Goal: Connect with others: Connect with others

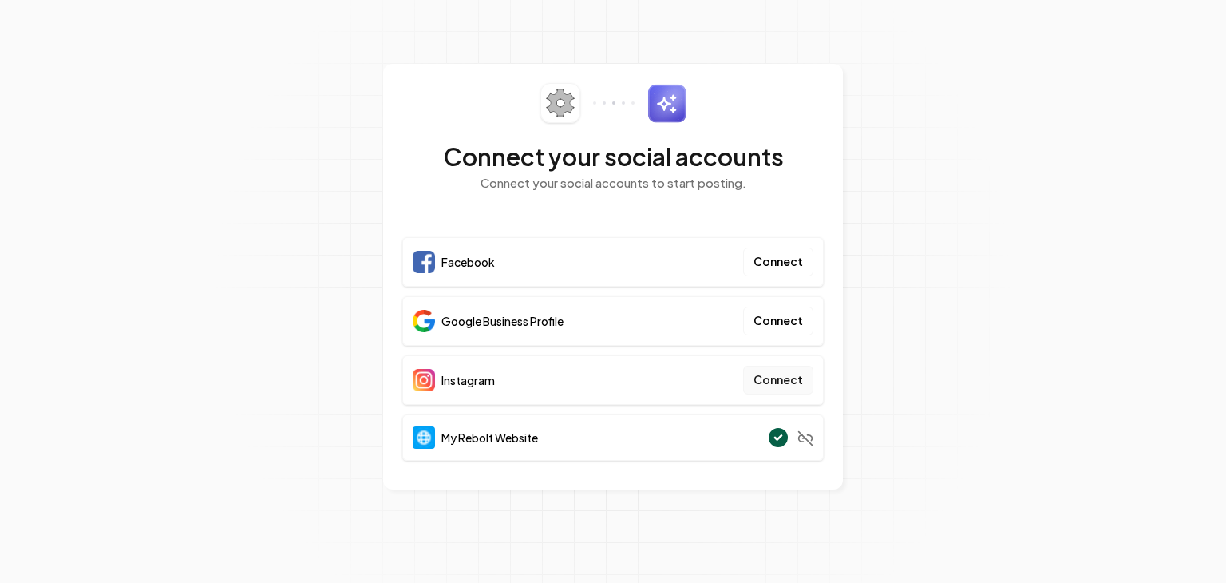
click at [776, 376] on button "Connect" at bounding box center [778, 380] width 70 height 29
click at [786, 257] on button "Connect" at bounding box center [778, 261] width 70 height 29
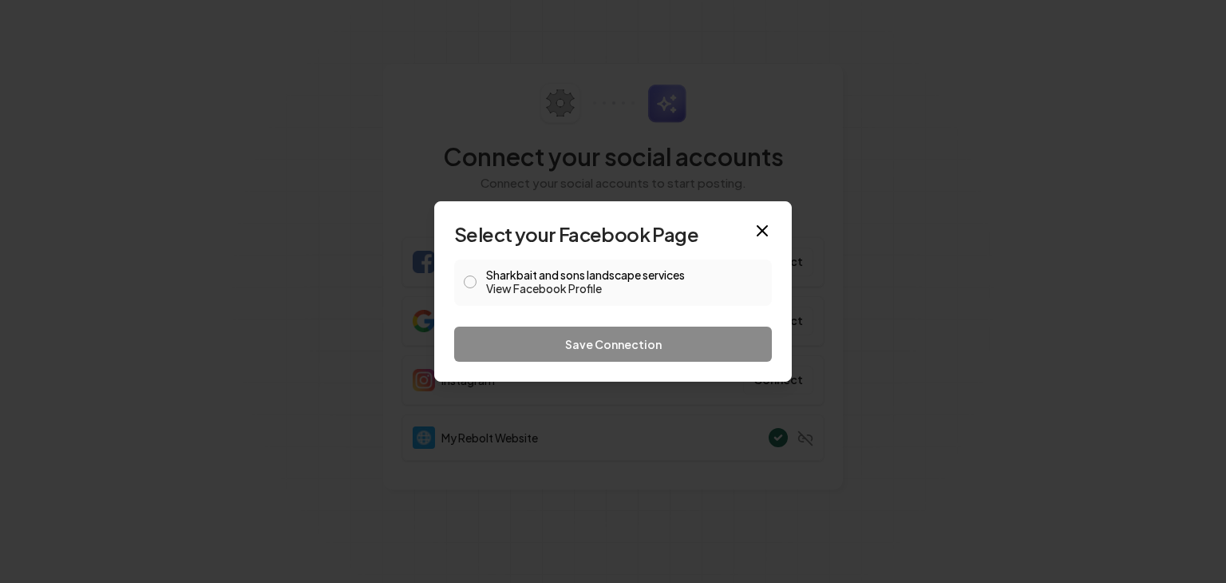
click at [468, 281] on button "Sharkbait and sons landscape services View Facebook Profile" at bounding box center [470, 281] width 13 height 13
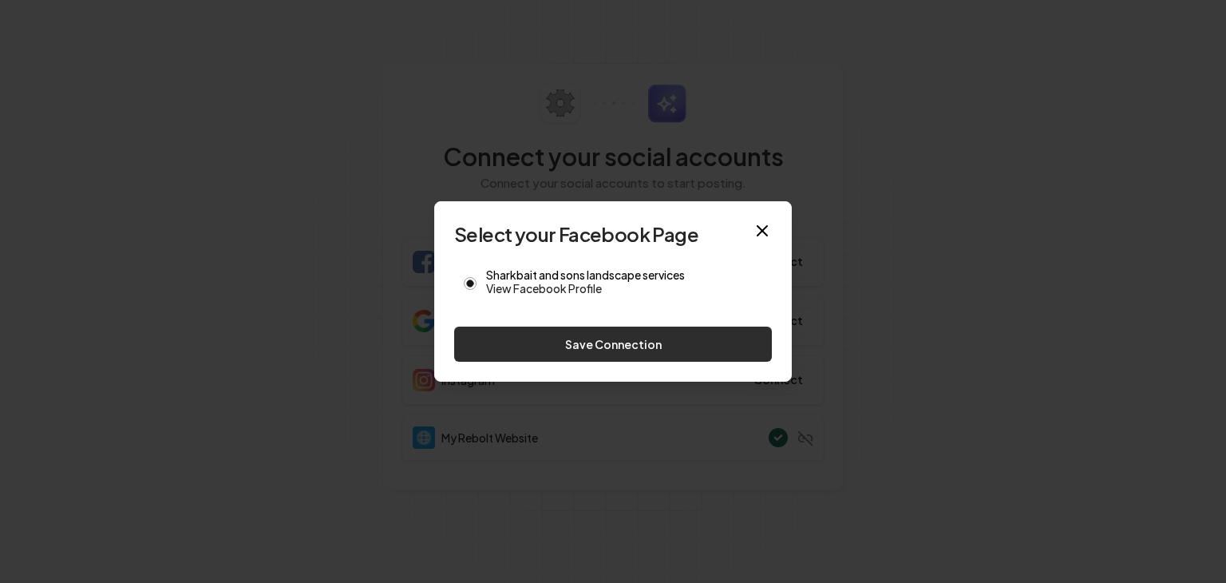
click at [597, 340] on button "Save Connection" at bounding box center [613, 343] width 318 height 35
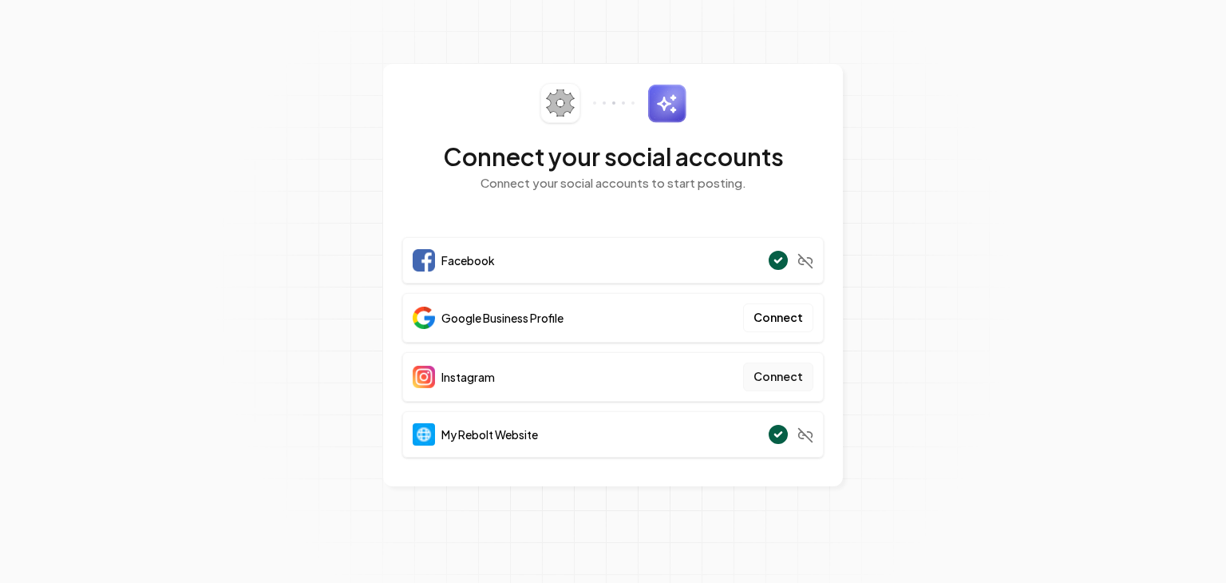
click at [775, 376] on button "Connect" at bounding box center [778, 376] width 70 height 29
click at [773, 380] on button "Connect" at bounding box center [778, 376] width 70 height 29
click at [781, 377] on button "Connect" at bounding box center [778, 376] width 70 height 29
click at [782, 317] on button "Connect" at bounding box center [778, 317] width 70 height 29
click at [788, 323] on button "Connect" at bounding box center [778, 317] width 70 height 29
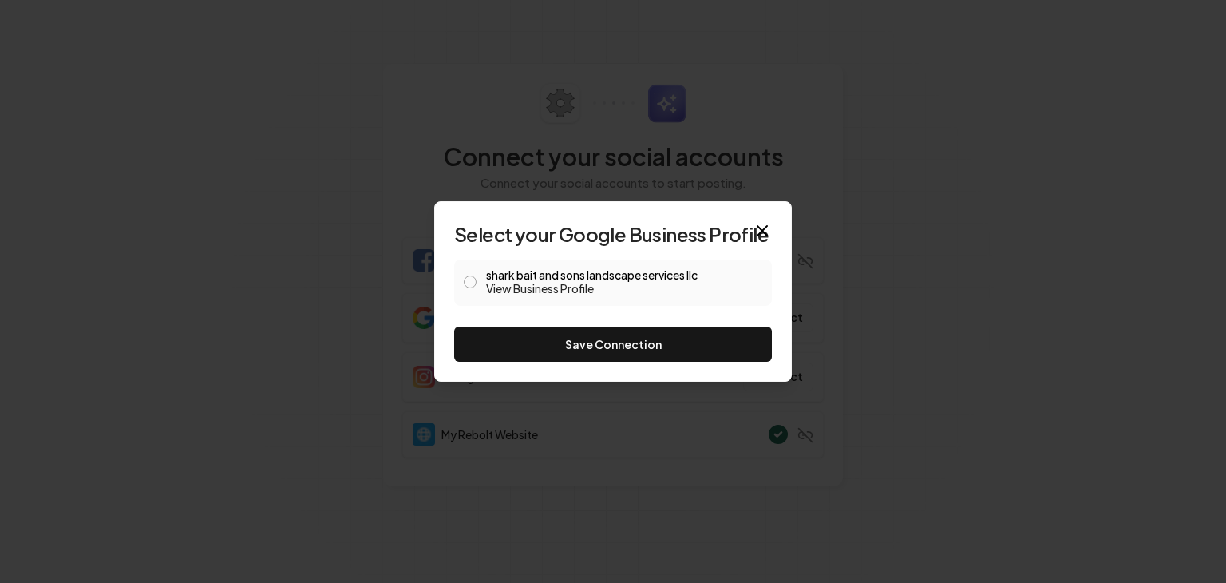
click at [469, 283] on button "shark bait and sons landscape services llc View Business Profile" at bounding box center [470, 281] width 13 height 13
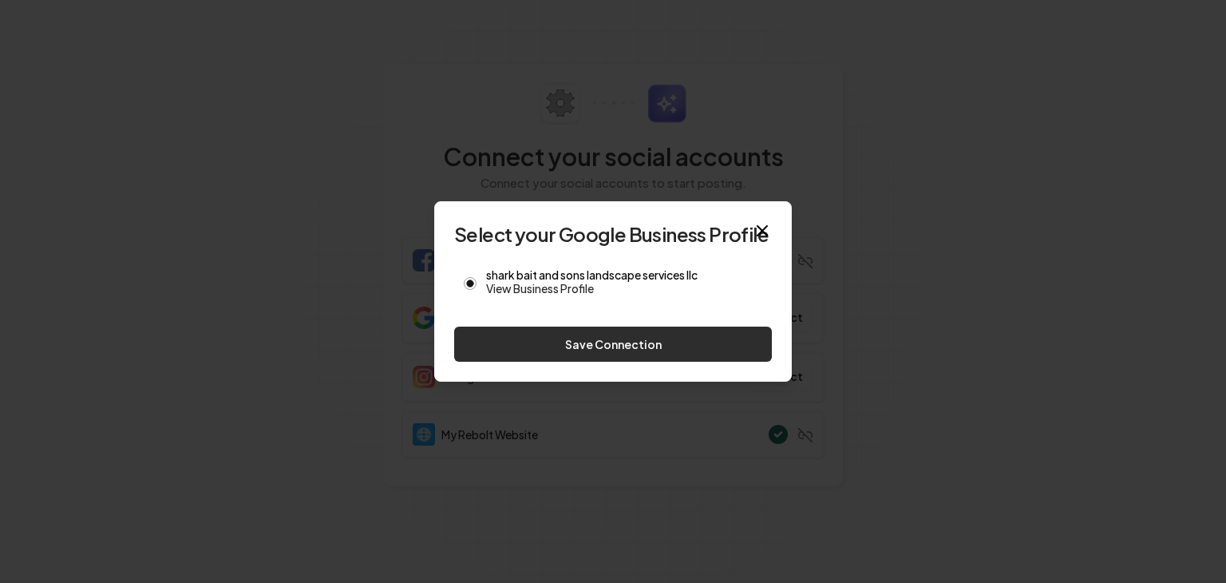
click at [592, 352] on button "Save Connection" at bounding box center [613, 343] width 318 height 35
